Goal: Information Seeking & Learning: Learn about a topic

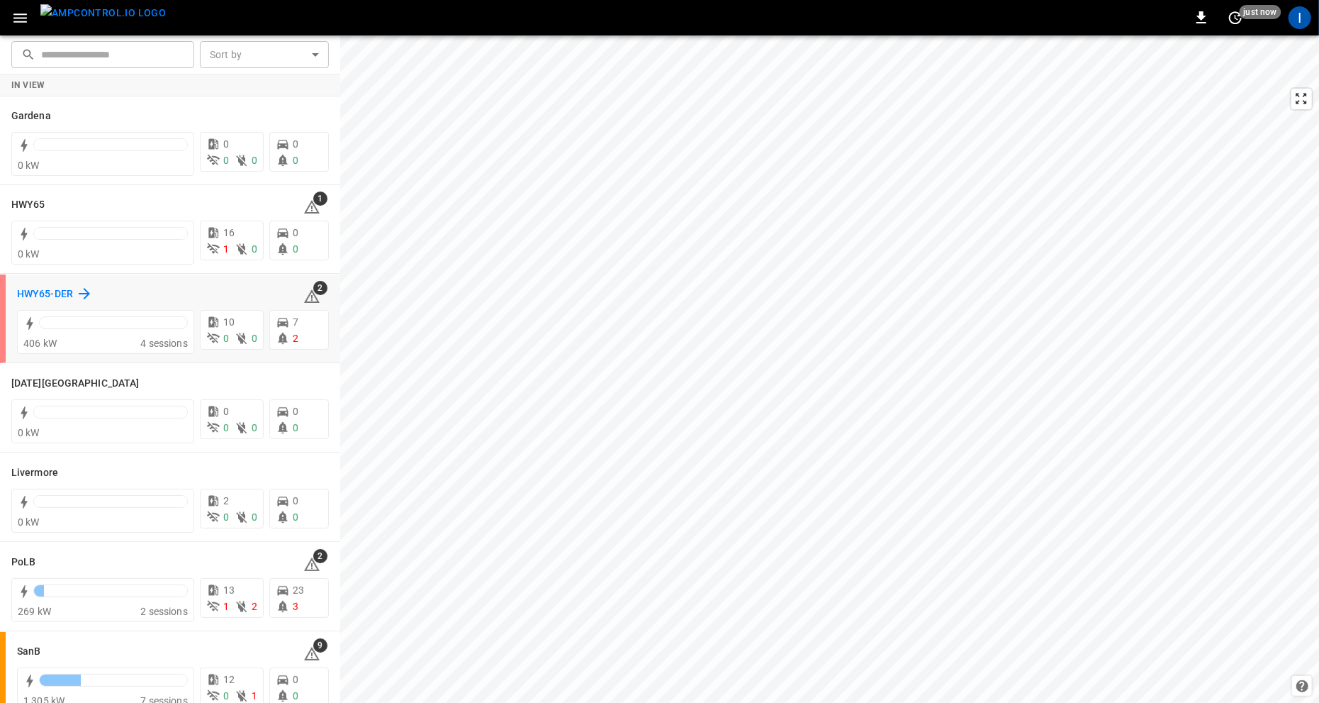
click at [64, 290] on h6 "HWY65-DER" at bounding box center [45, 294] width 56 height 16
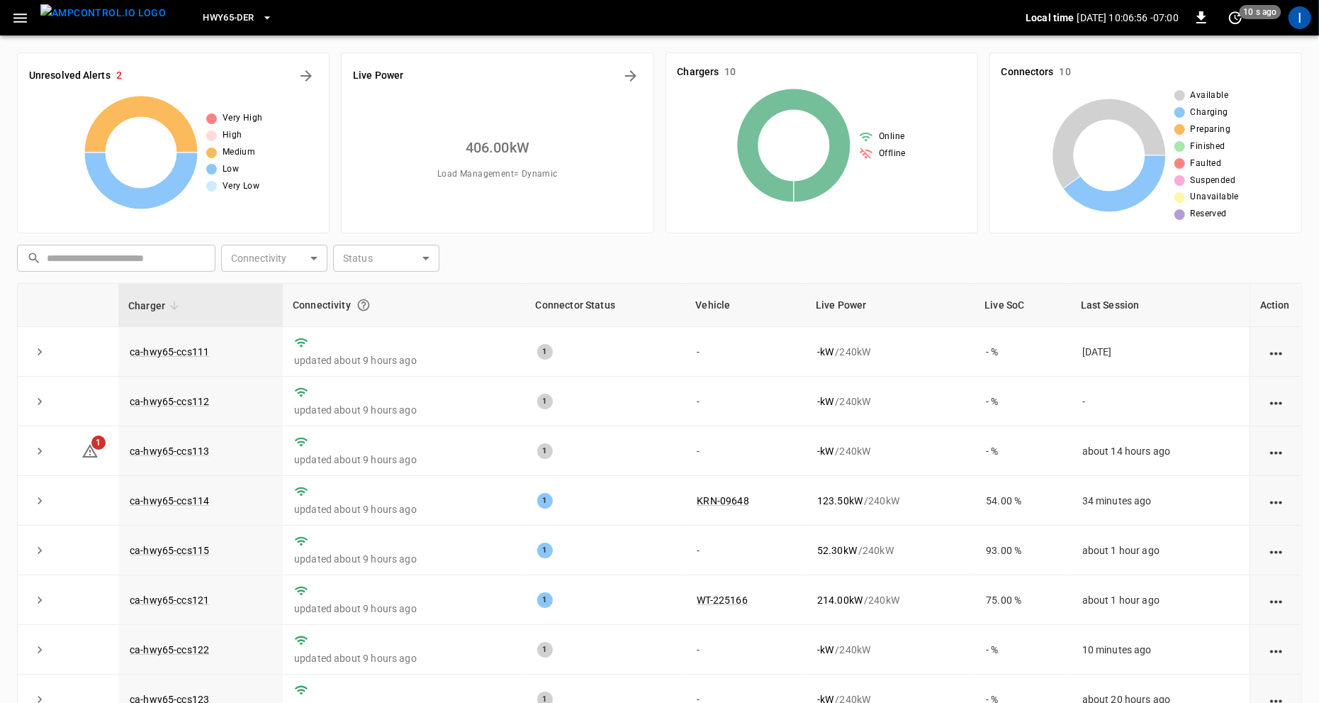
click at [226, 16] on span "HWY65-DER" at bounding box center [228, 18] width 51 height 16
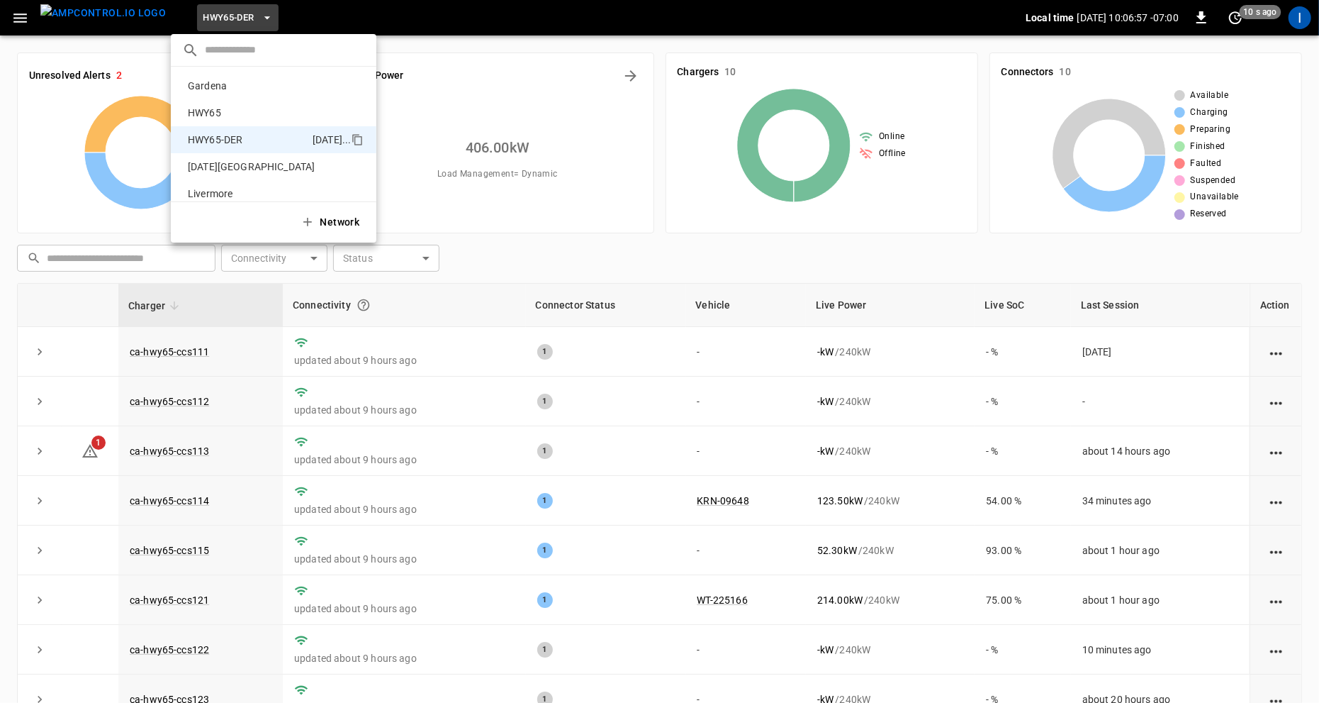
scroll to position [50, 0]
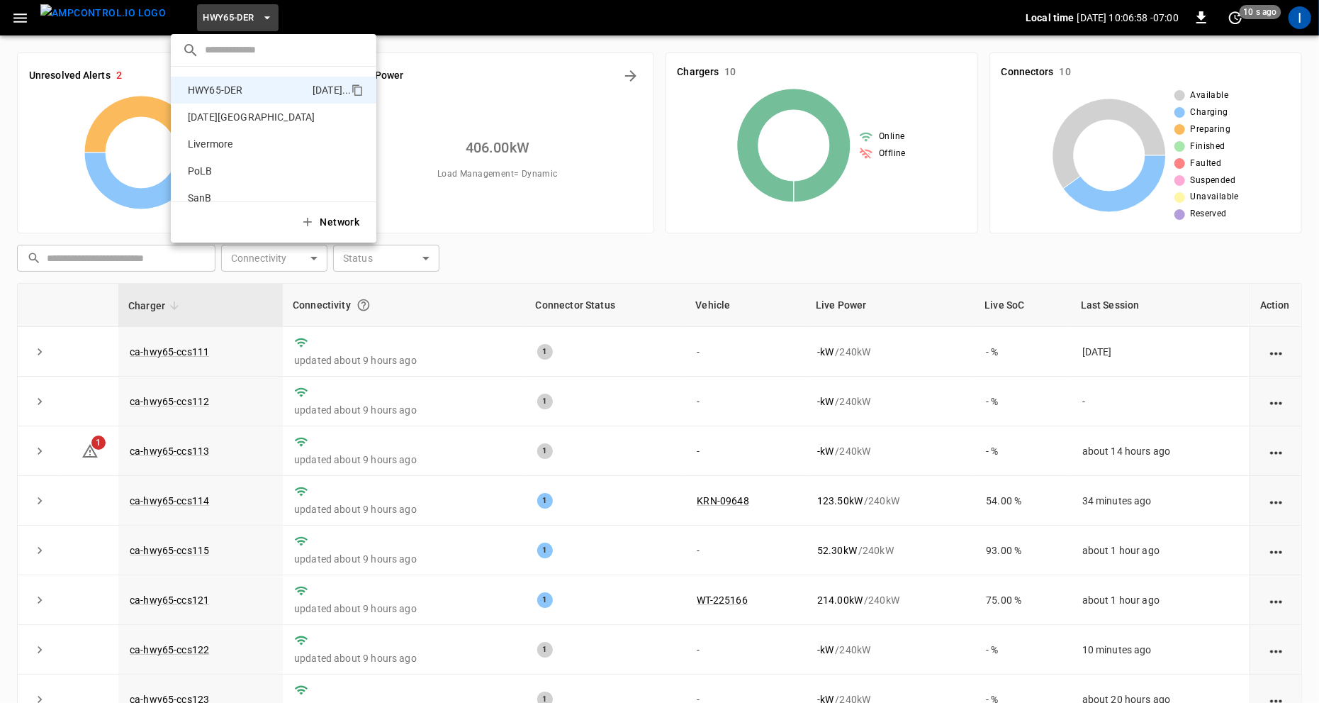
click at [470, 221] on div at bounding box center [659, 351] width 1319 height 703
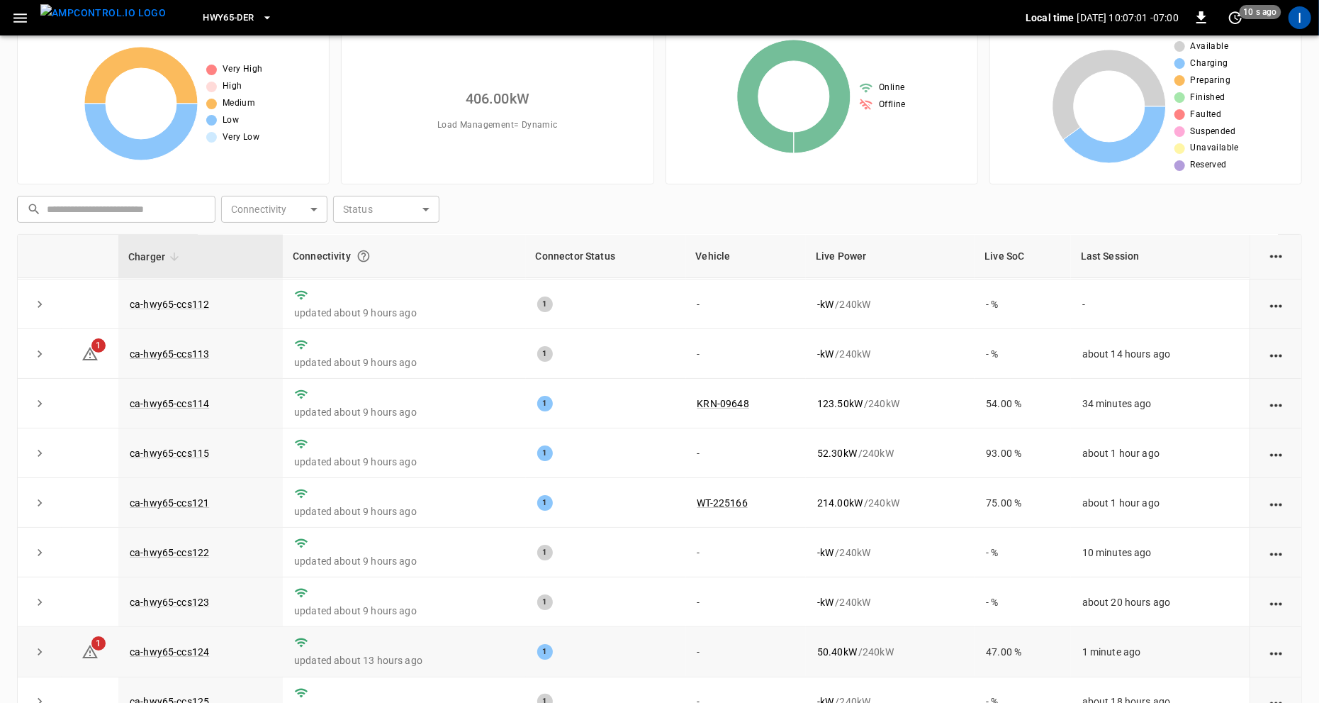
scroll to position [62, 0]
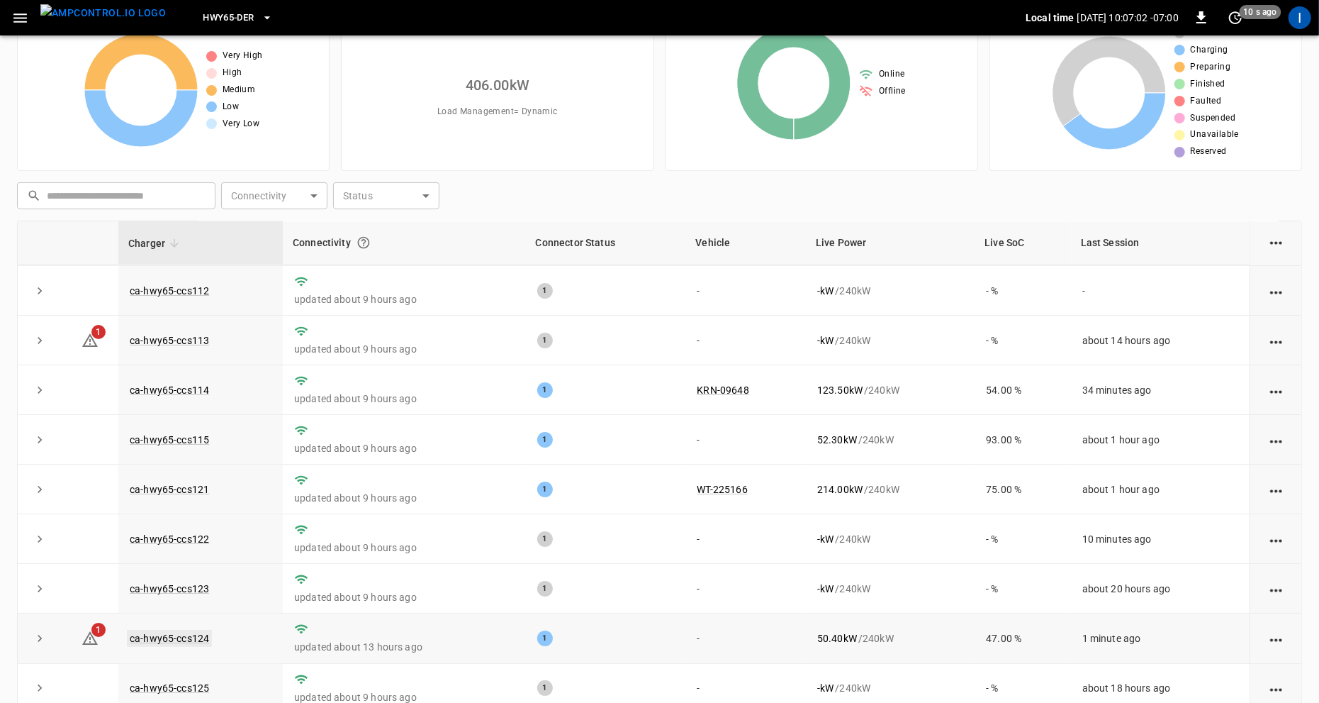
click at [189, 634] on link "ca-hwy65-ccs124" at bounding box center [169, 638] width 85 height 17
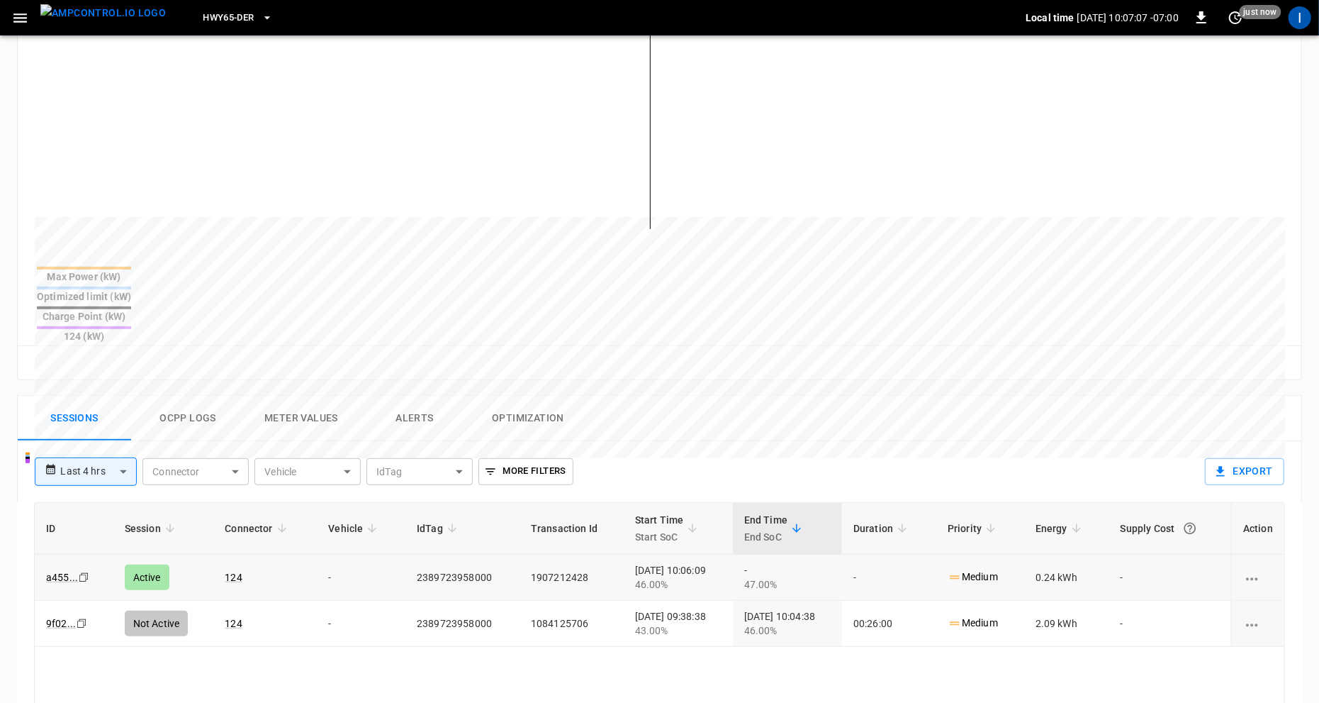
scroll to position [370, 0]
click at [60, 568] on link "a455 ..." at bounding box center [62, 576] width 38 height 17
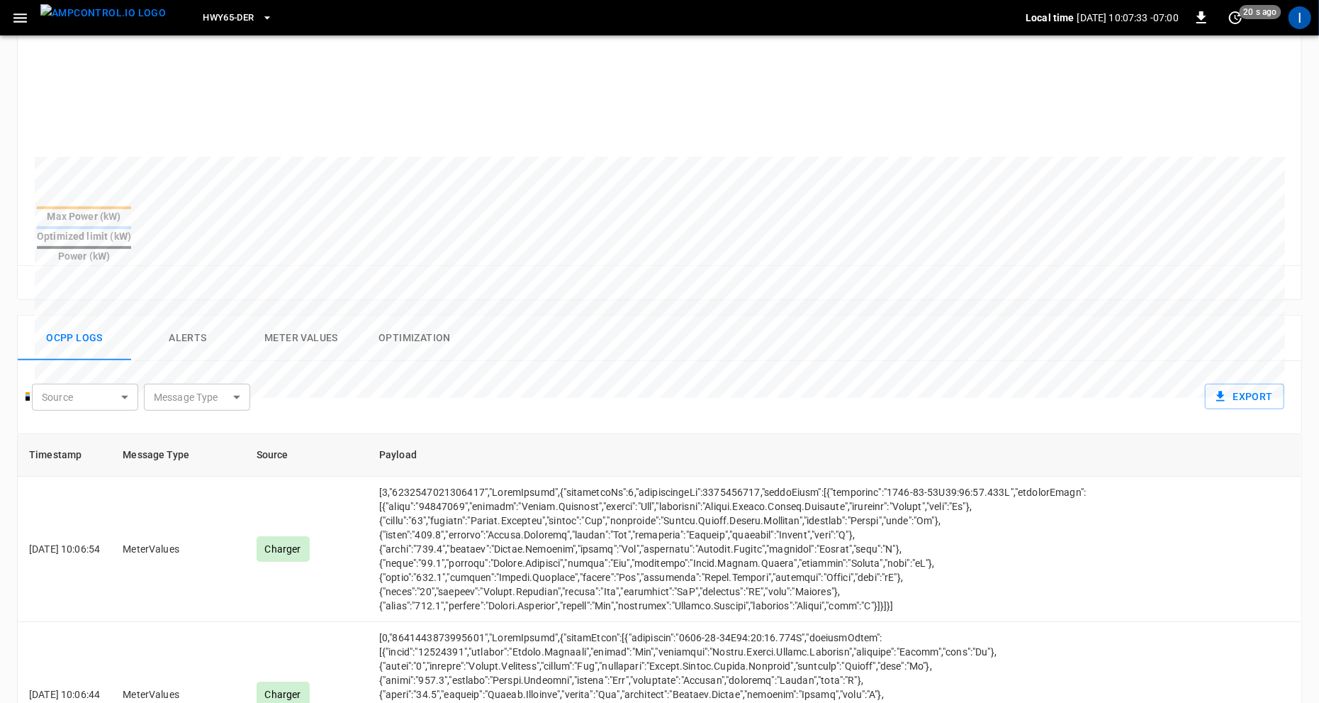
scroll to position [384, 0]
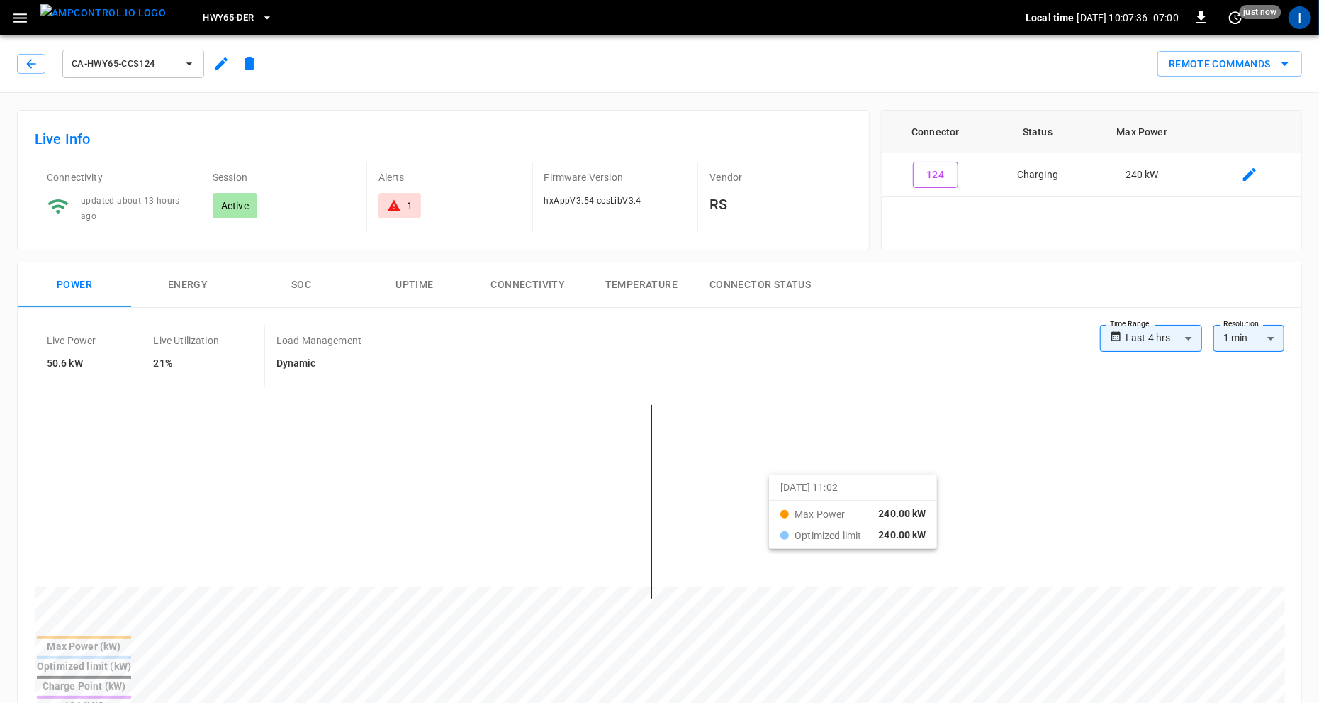
drag, startPoint x: 630, startPoint y: 481, endPoint x: 787, endPoint y: 484, distance: 157.4
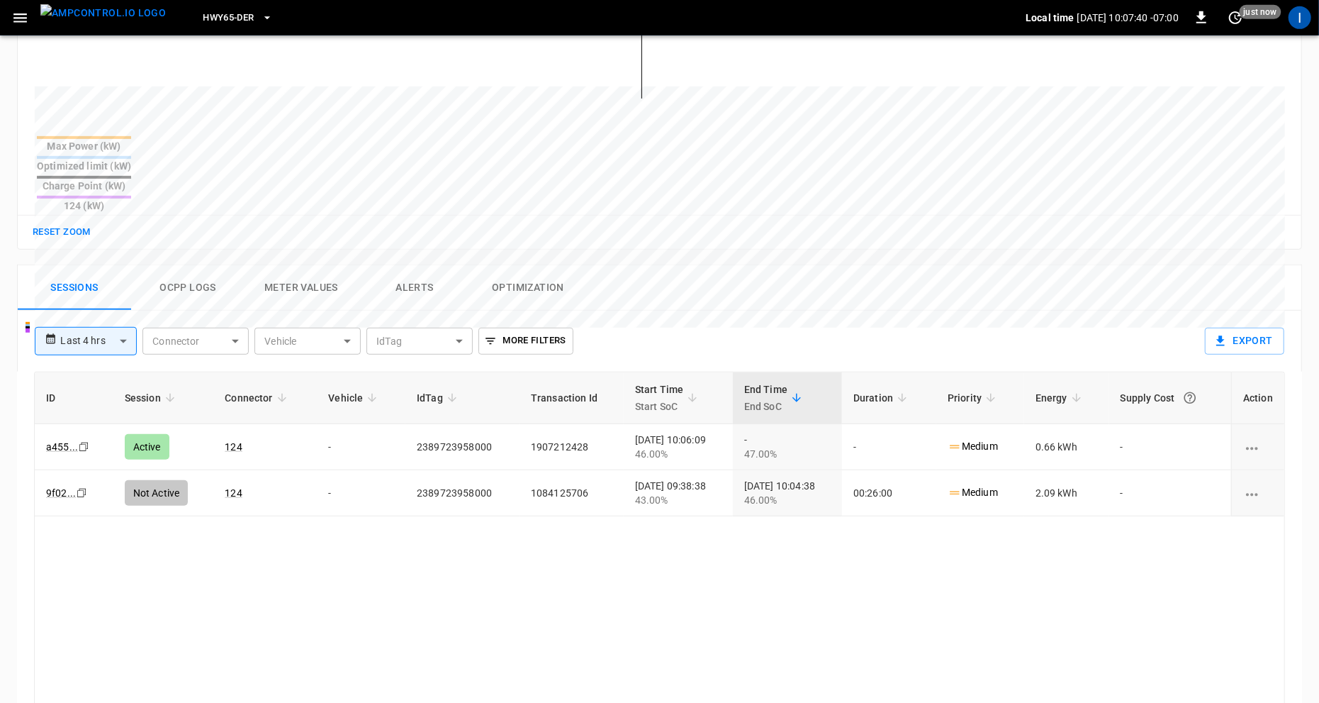
scroll to position [500, 0]
click at [57, 483] on link "9f02 ..." at bounding box center [60, 491] width 35 height 17
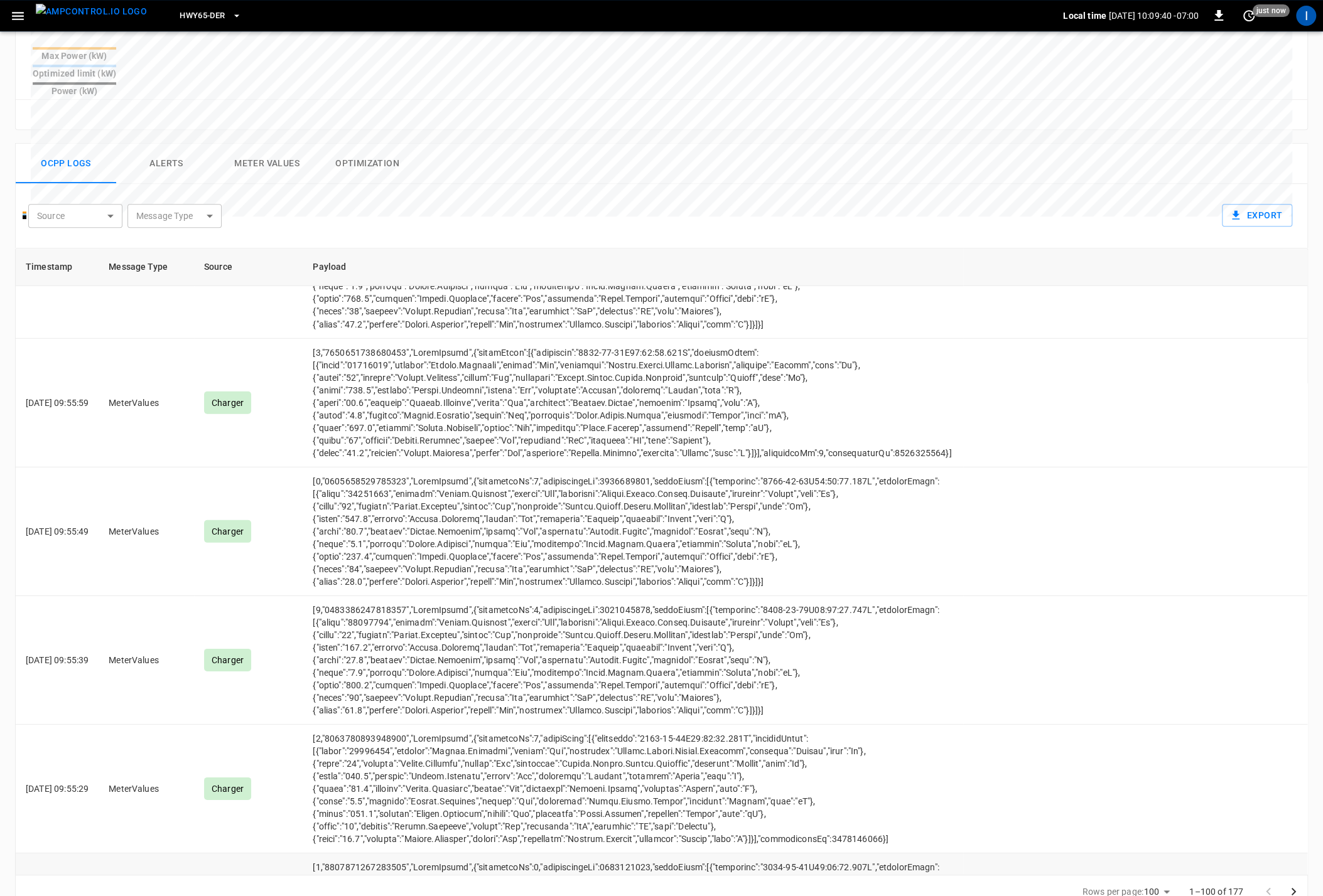
scroll to position [7087, 0]
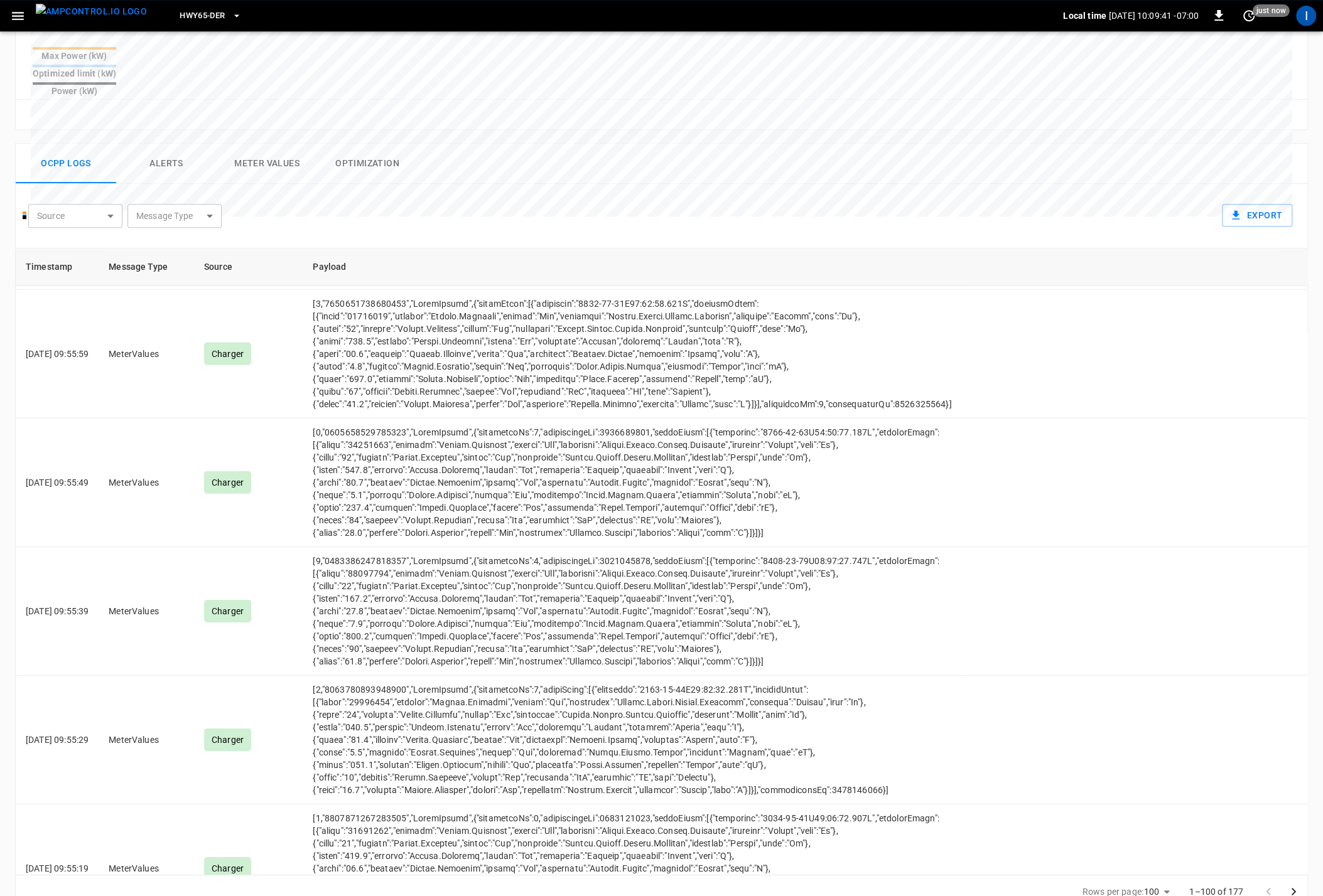
click at [1168, 622] on icon "Go to next page" at bounding box center [1293, 892] width 15 height 15
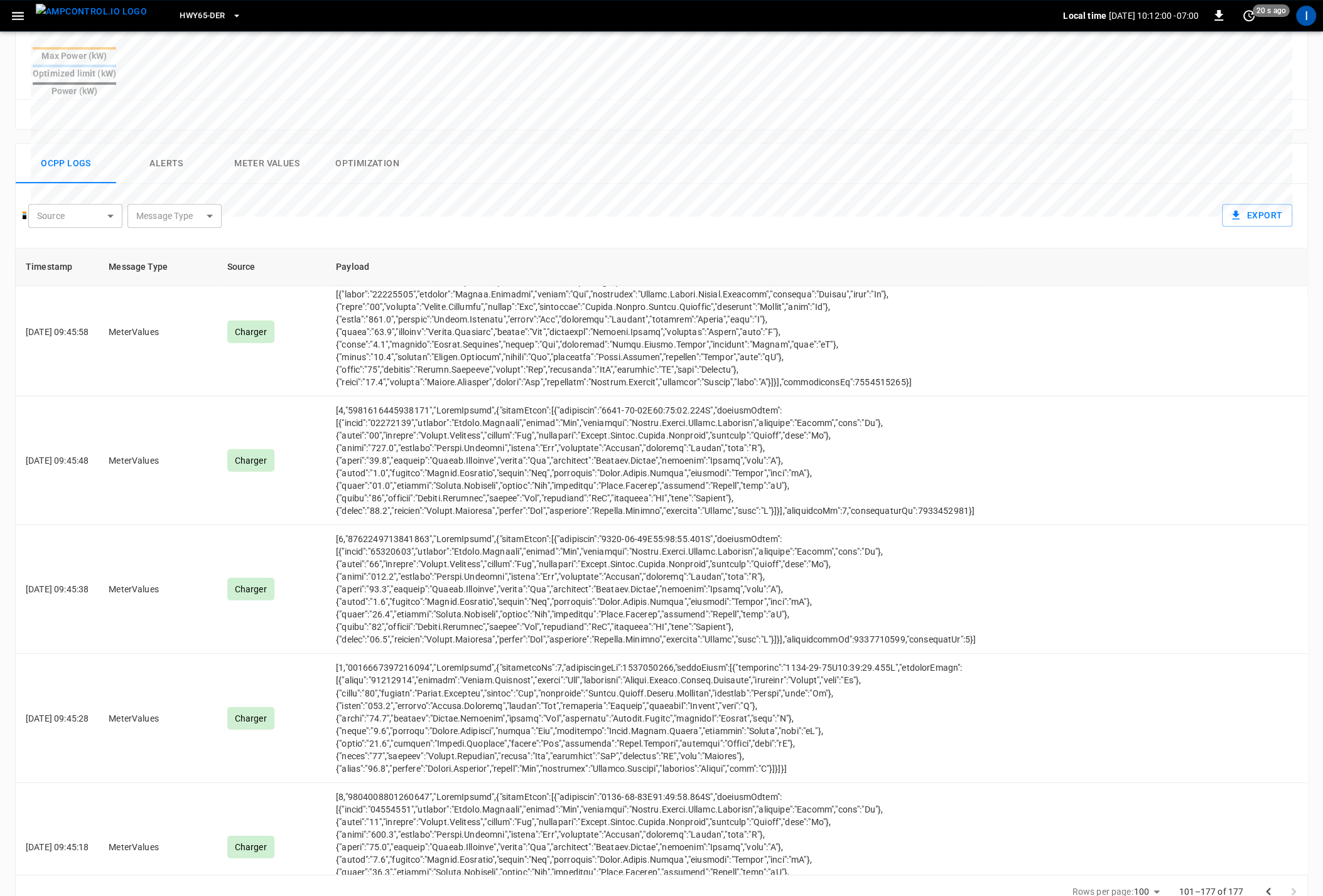
scroll to position [0, 0]
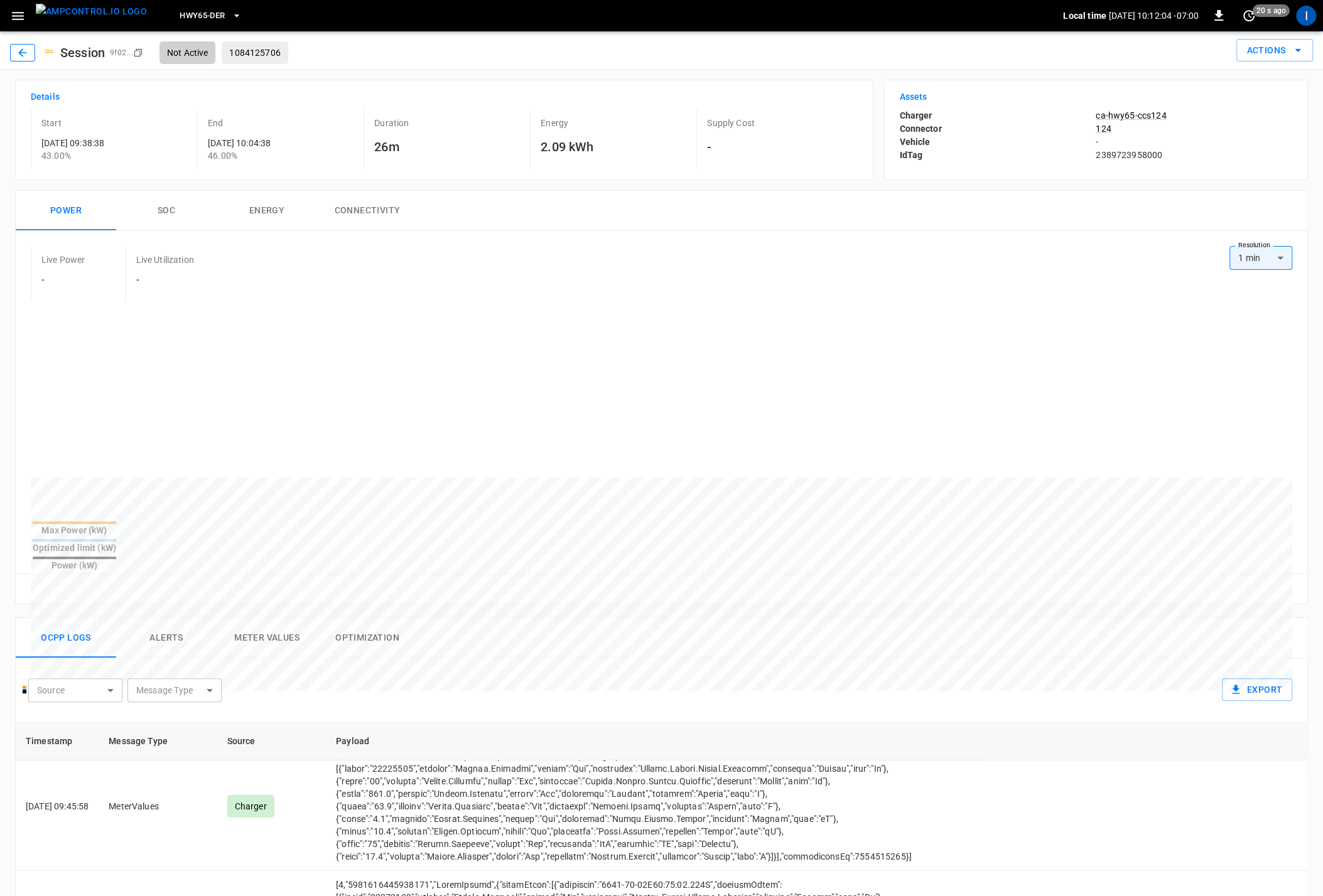
click at [12, 57] on button "button" at bounding box center [22, 53] width 25 height 18
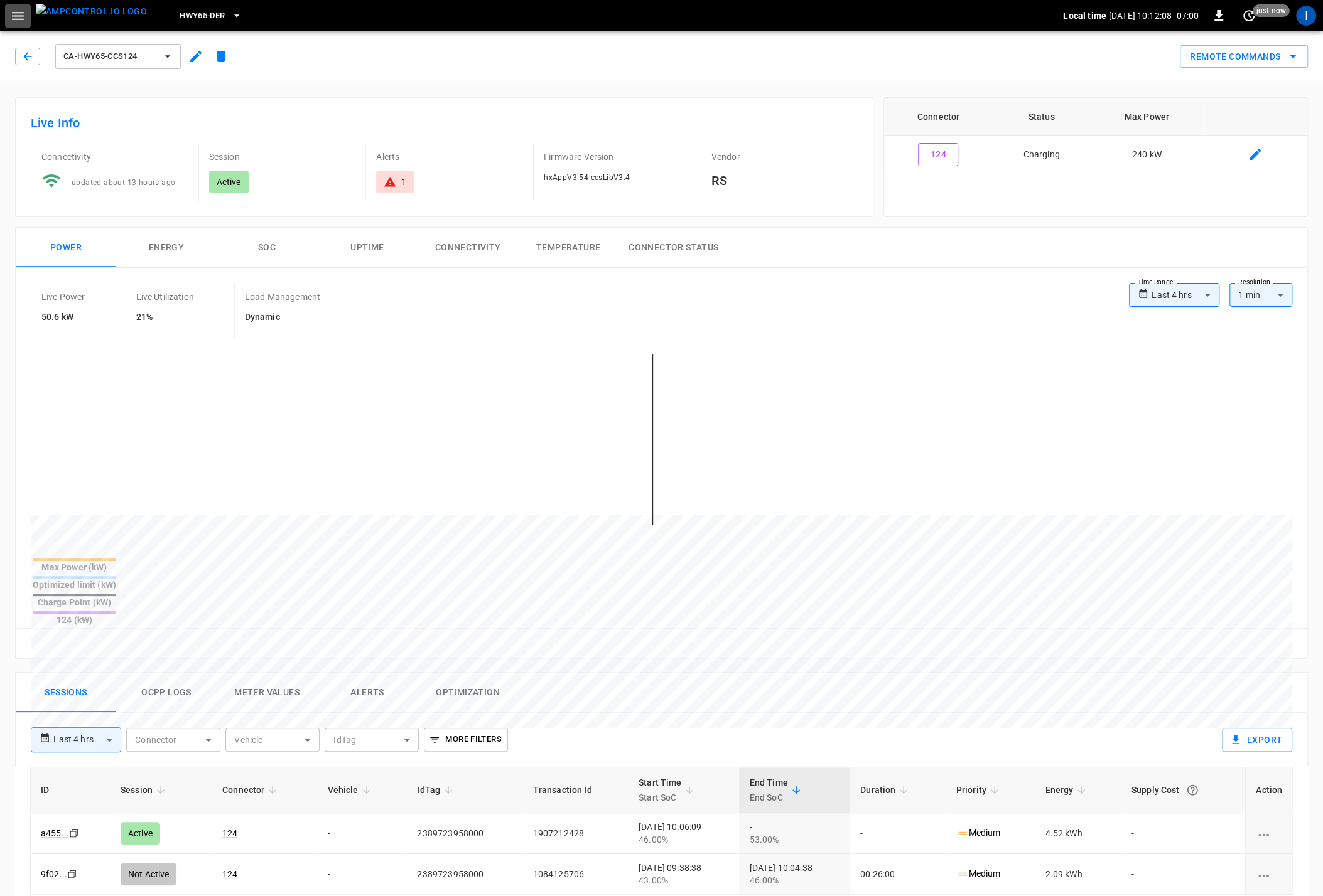
click at [21, 22] on icon "button" at bounding box center [18, 16] width 16 height 16
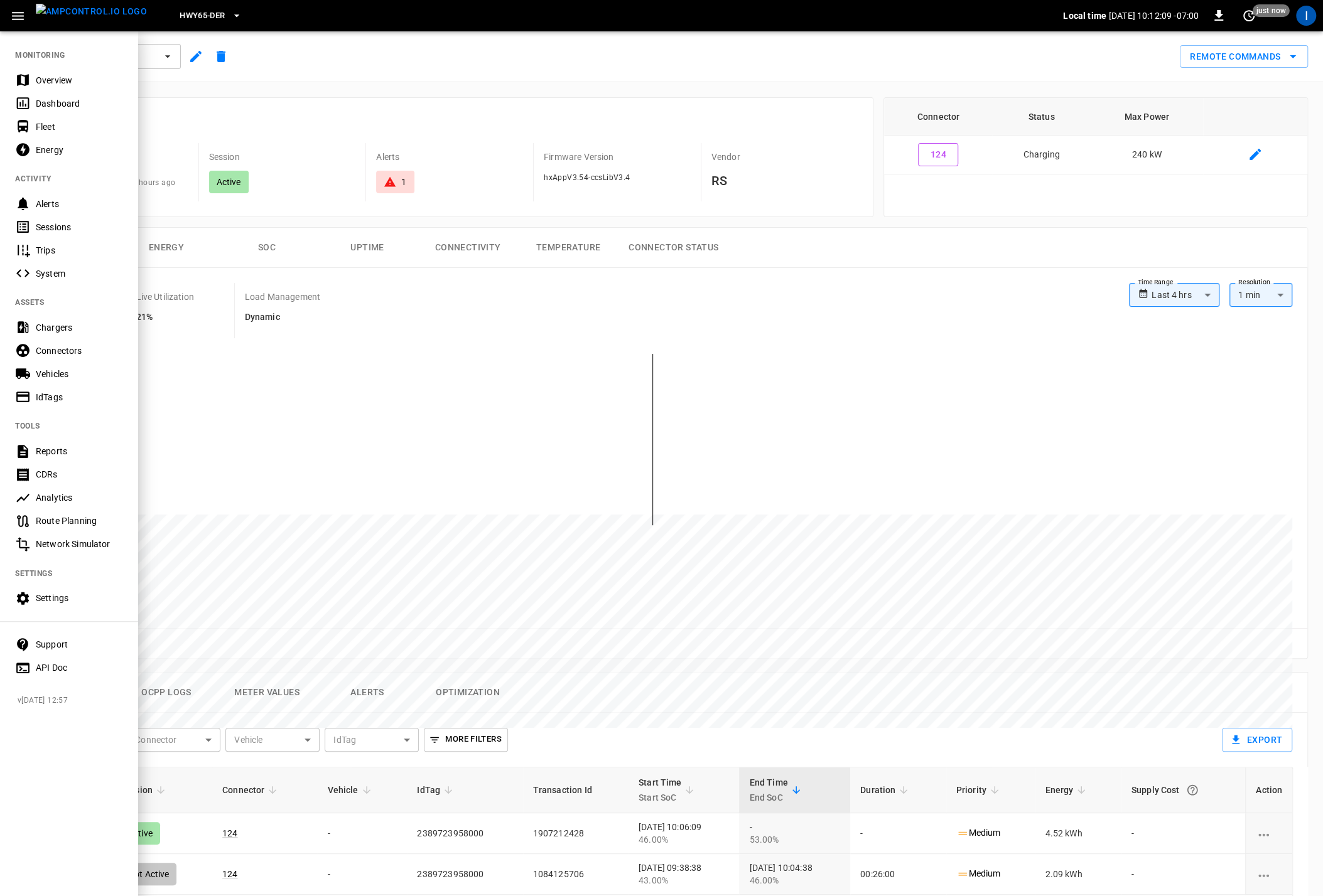
click at [64, 99] on div "Dashboard" at bounding box center [79, 104] width 88 height 12
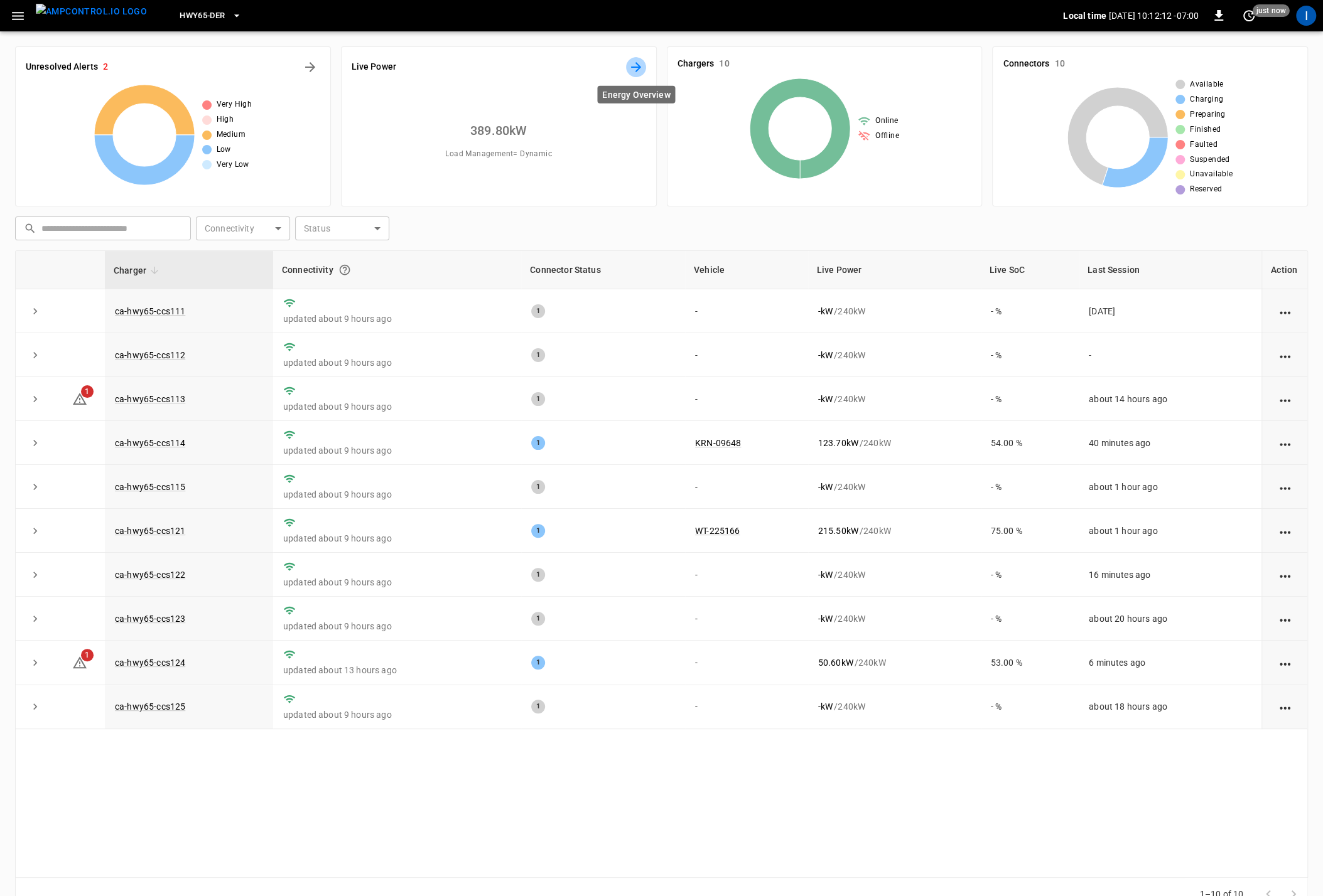
click at [638, 66] on icon "Energy Overview" at bounding box center [636, 66] width 15 height 15
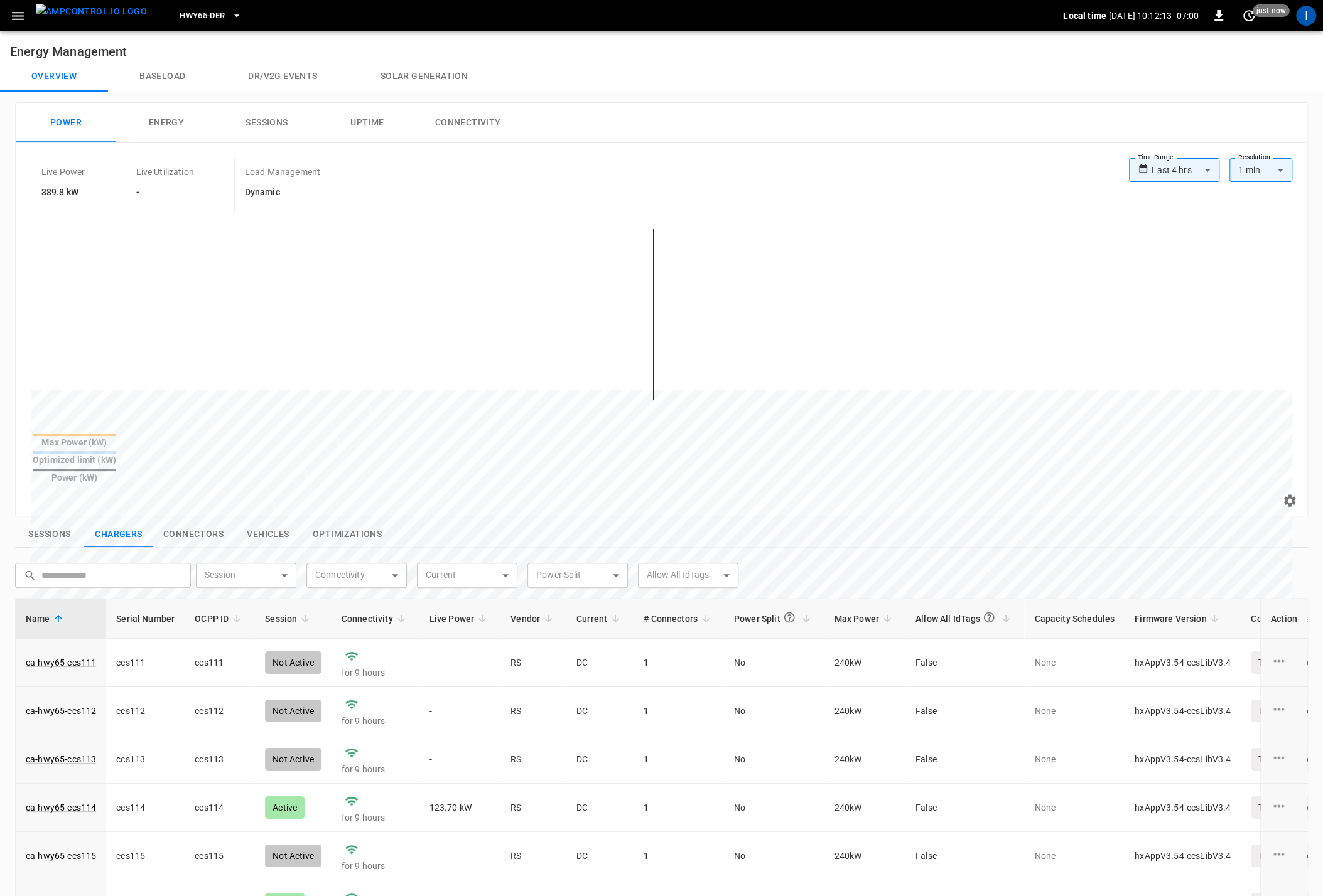
click at [394, 72] on button "Solar generation" at bounding box center [423, 76] width 150 height 30
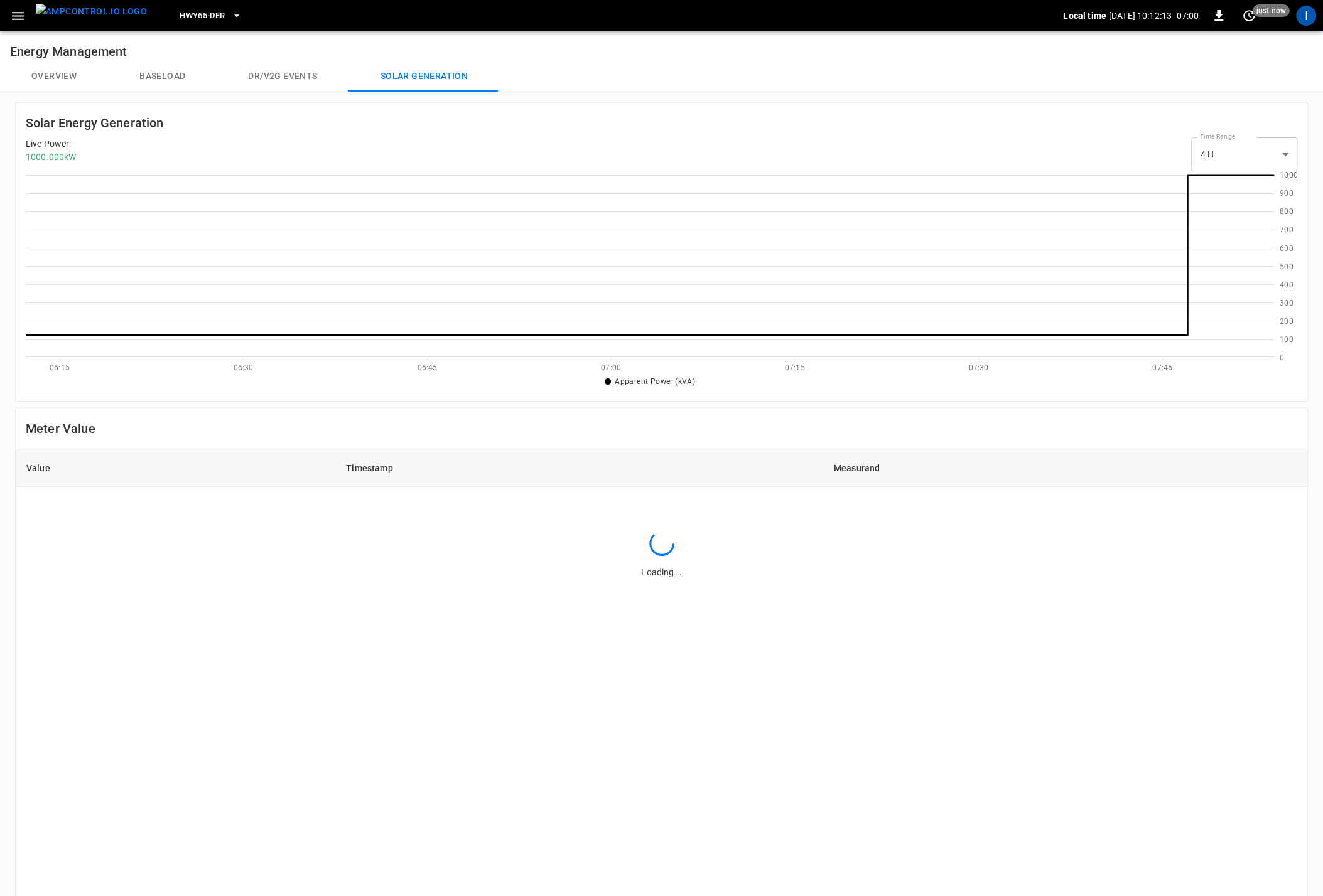
scroll to position [182, 1248]
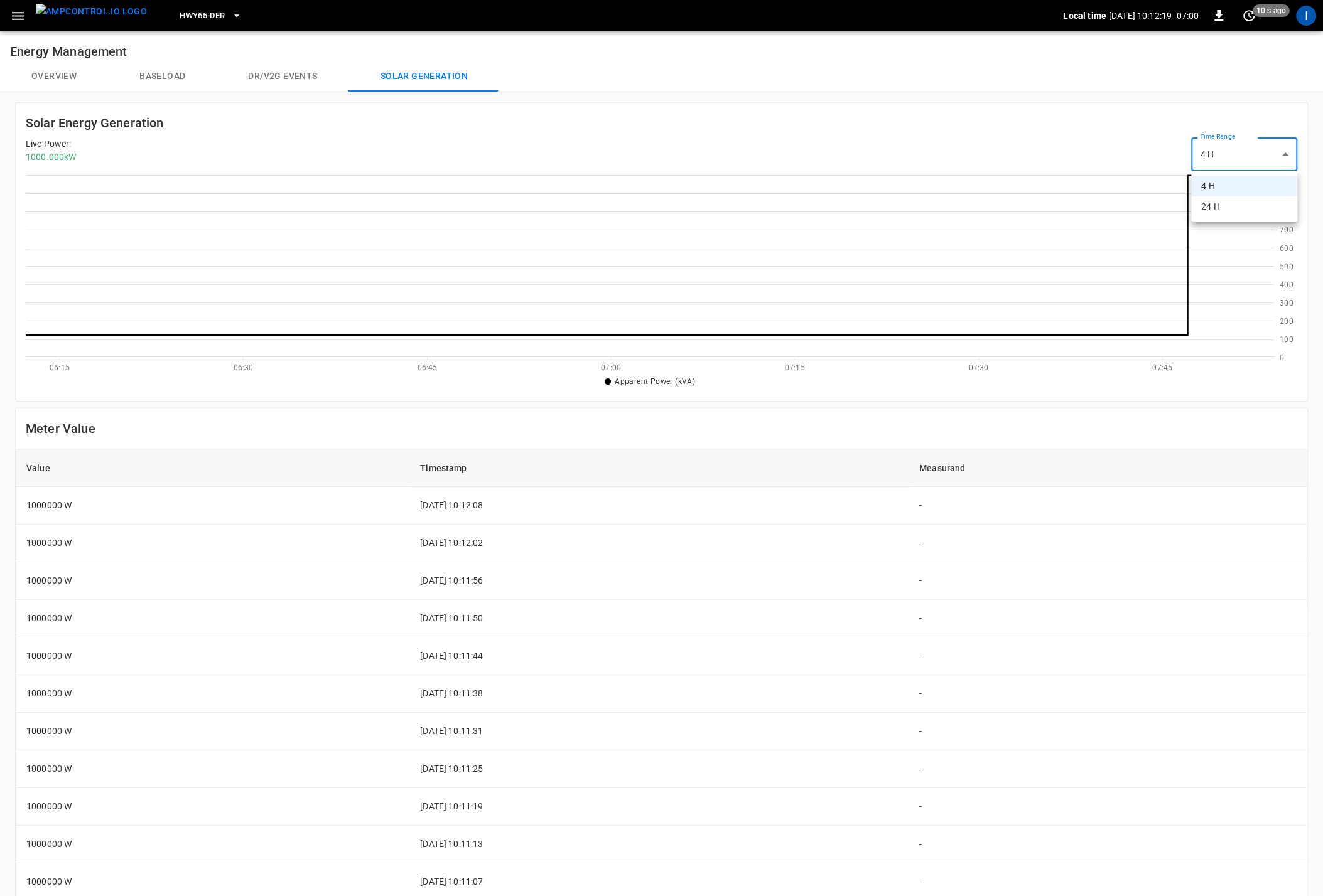
click at [1168, 145] on body "HWY65-DER Local time [DATE] 10:12:19 -07:00 0 10 s ago I Energy Management Over…" at bounding box center [662, 560] width 1323 height 1122
drag, startPoint x: 1219, startPoint y: 187, endPoint x: 1152, endPoint y: 214, distance: 72.2
click at [1168, 187] on li "4 H" at bounding box center [1244, 185] width 106 height 20
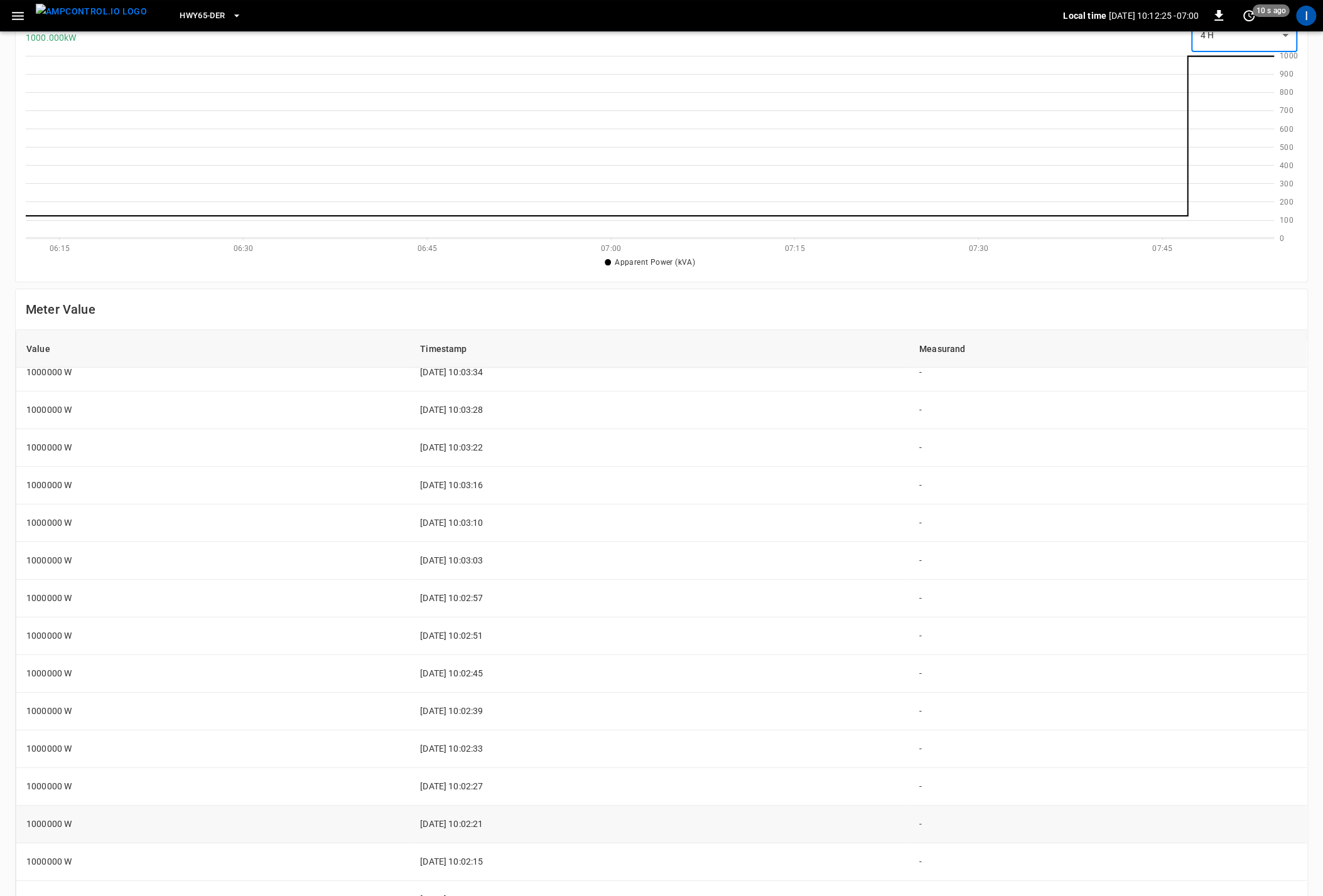
scroll to position [223, 0]
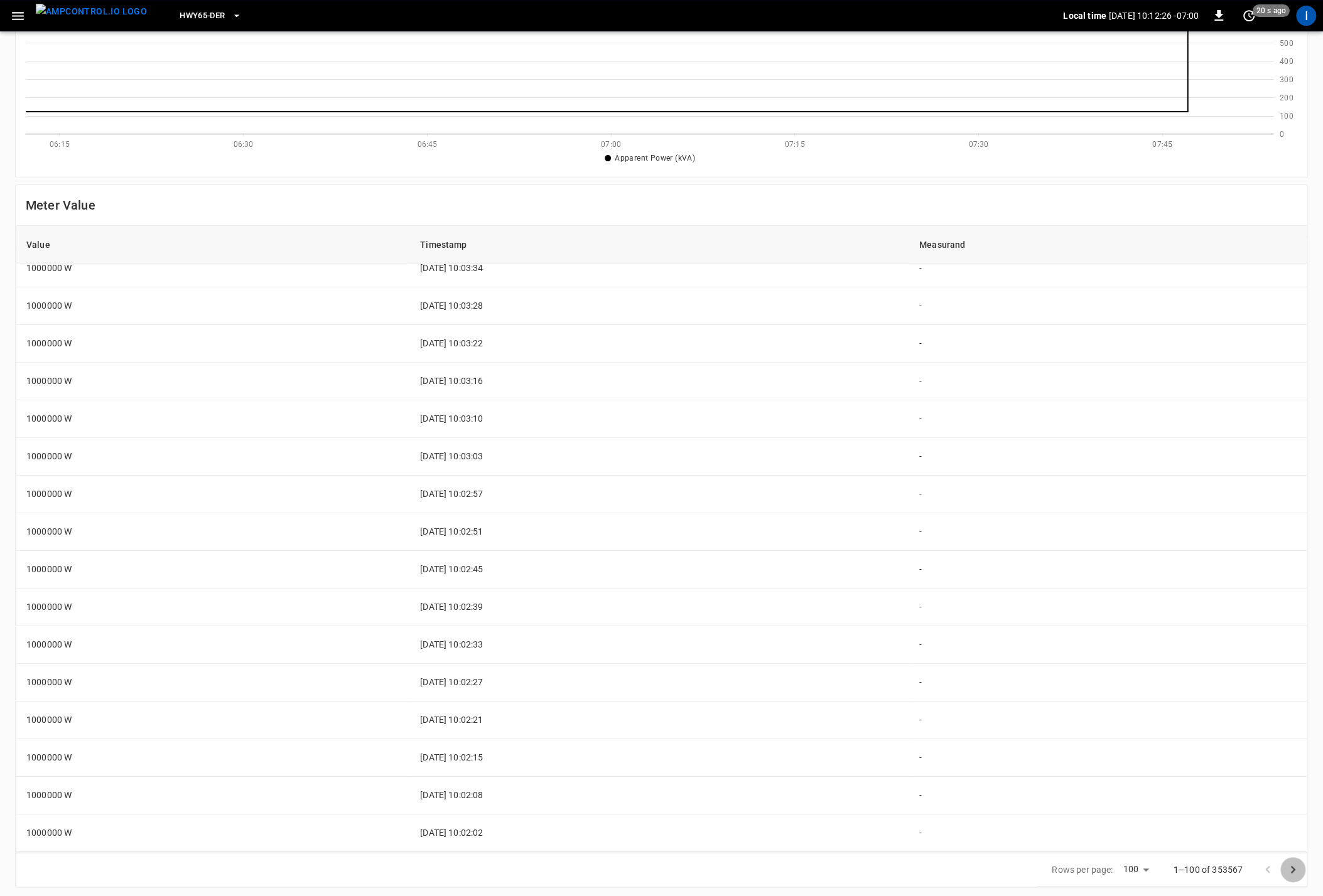
click at [1168, 622] on icon "Go to next page" at bounding box center [1292, 869] width 15 height 15
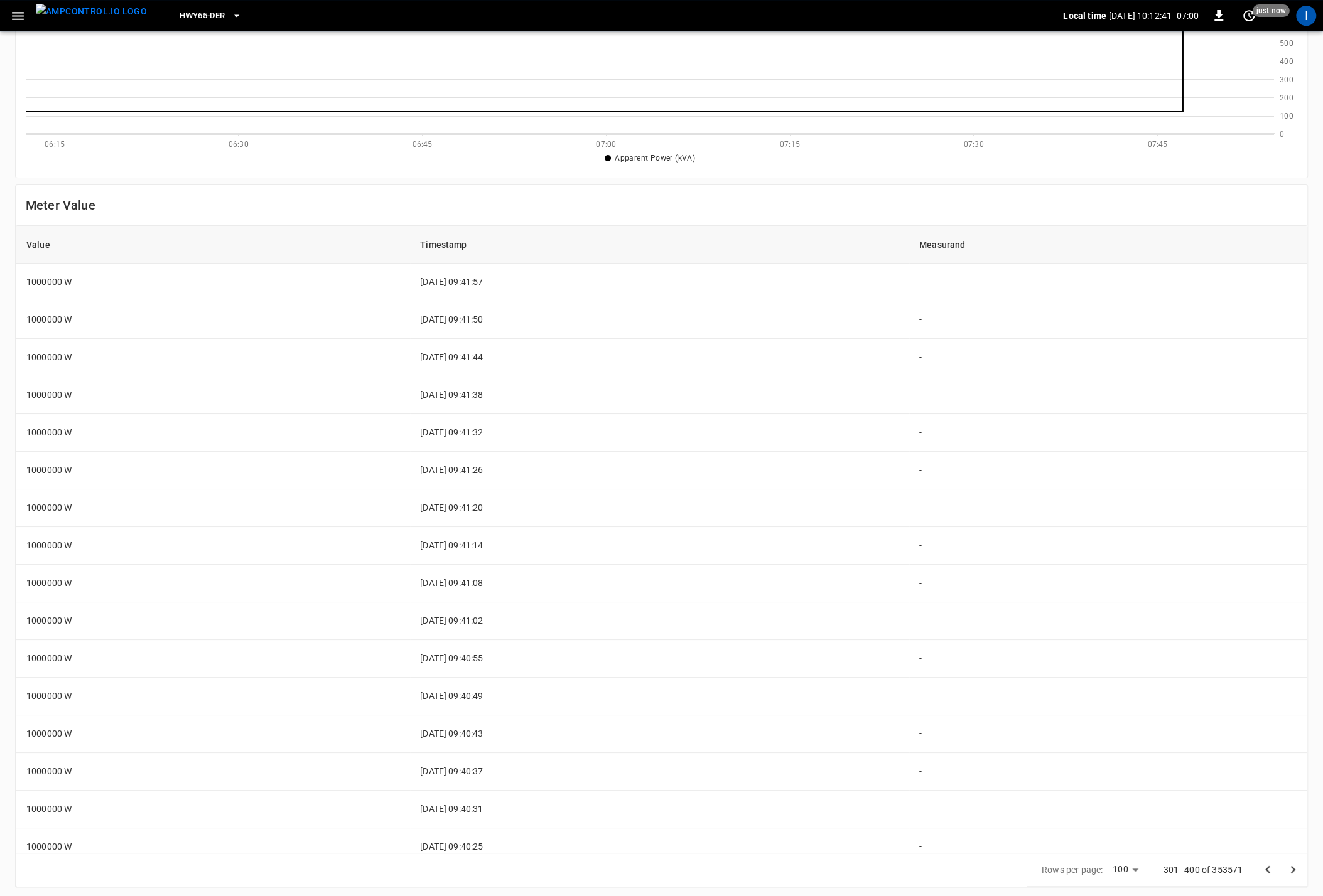
scroll to position [0, 0]
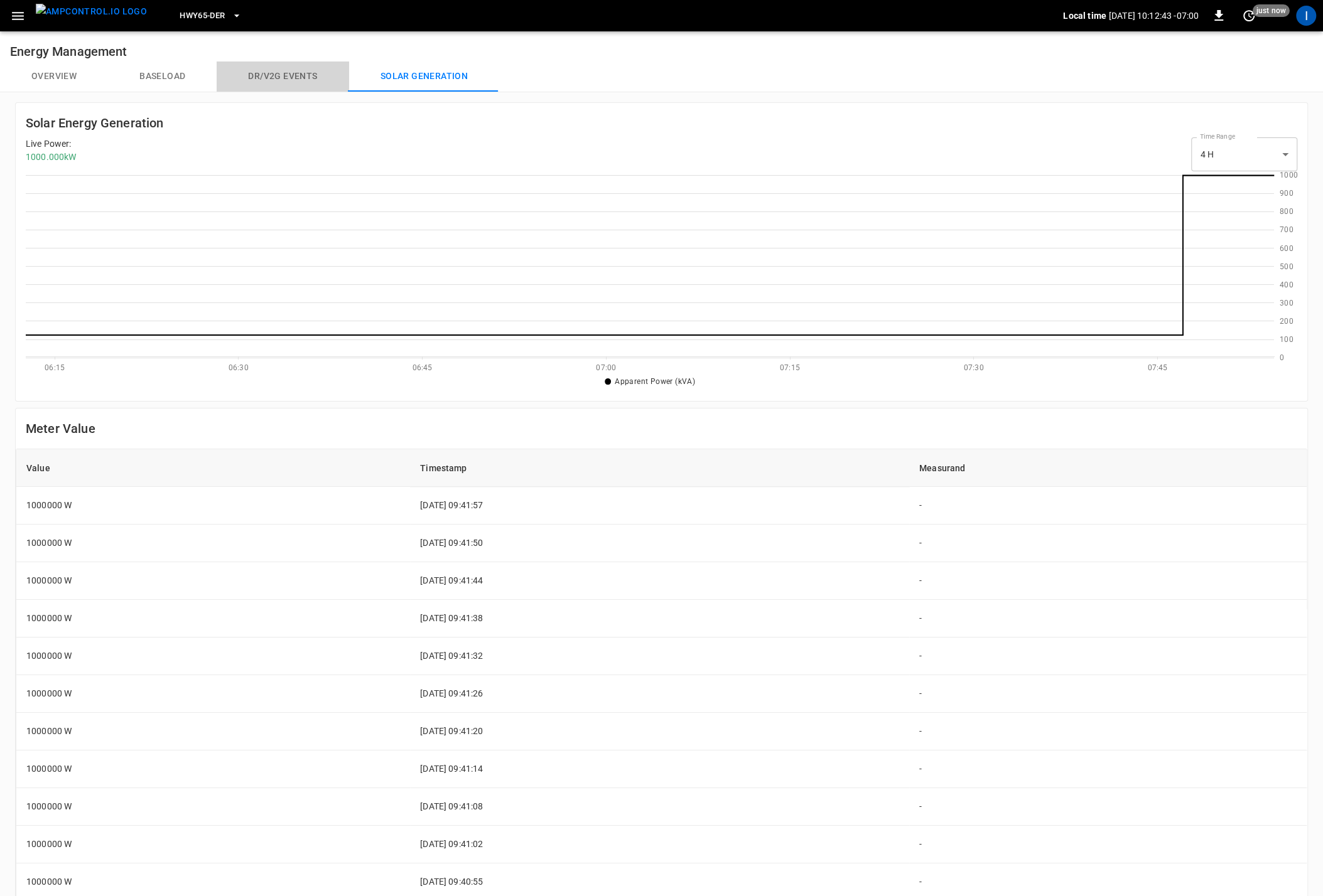
click at [279, 65] on button "Dr/V2G events" at bounding box center [282, 76] width 132 height 30
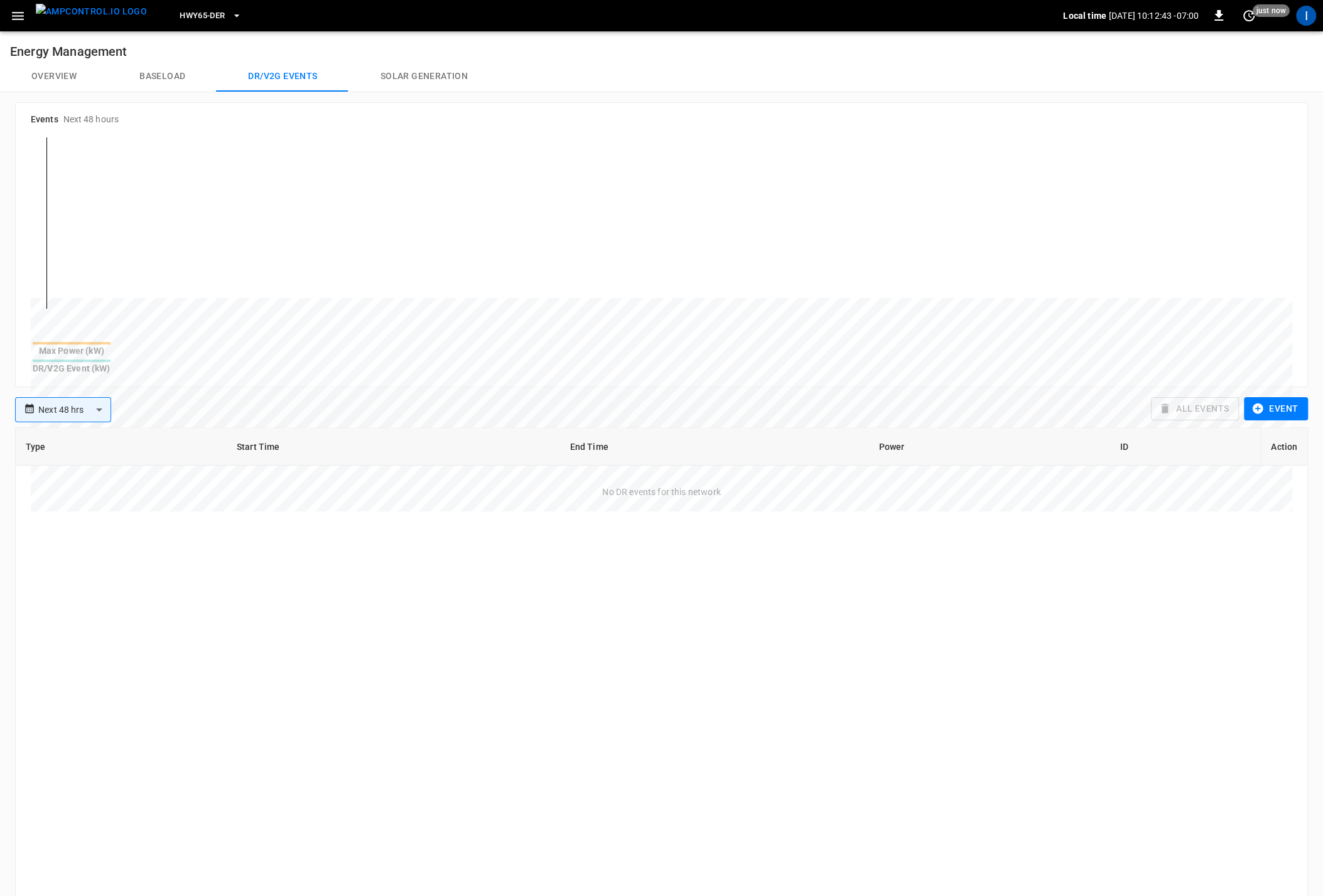
click at [158, 74] on button "Baseload" at bounding box center [162, 76] width 109 height 30
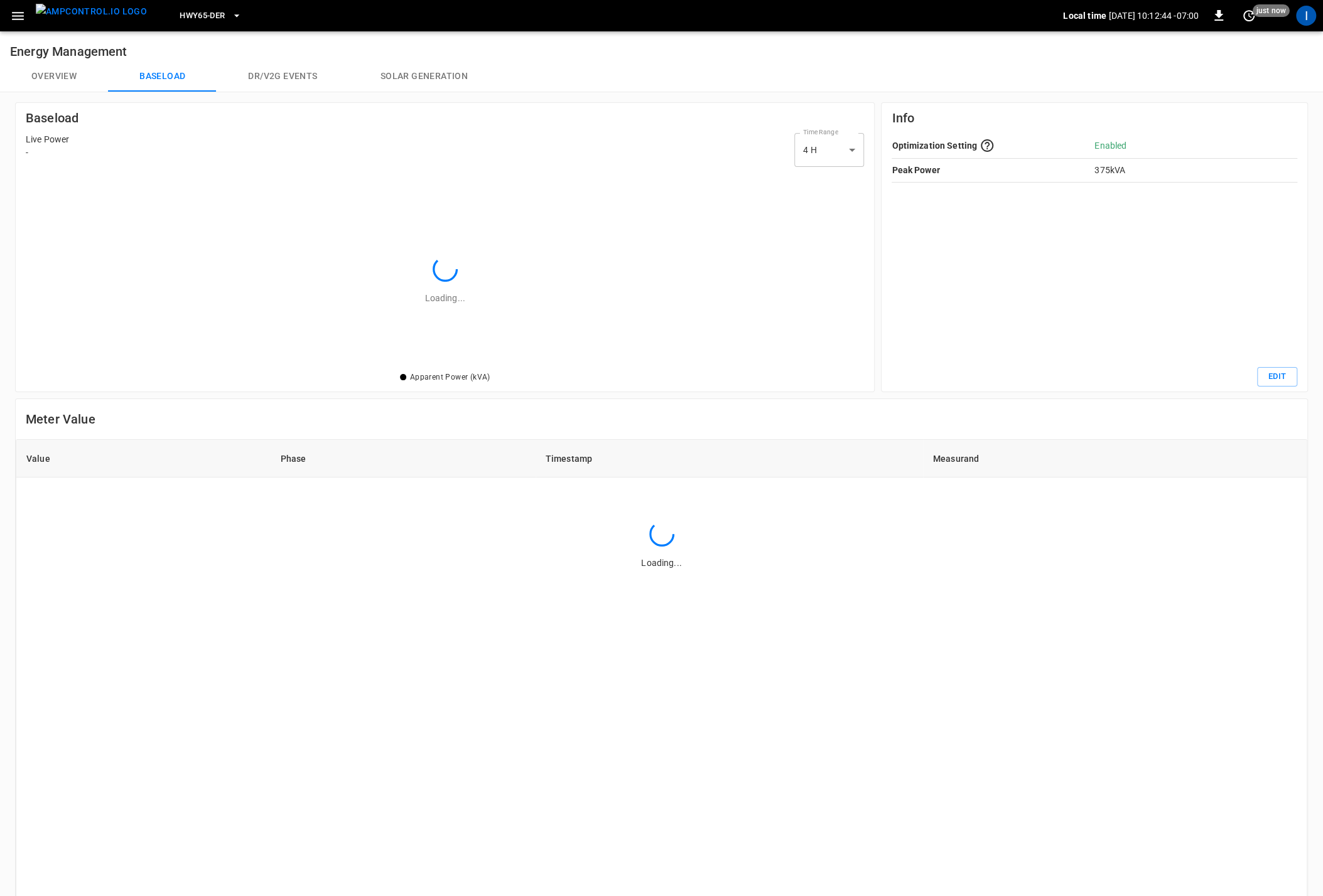
scroll to position [182, 821]
